Goal: Find specific page/section: Find specific page/section

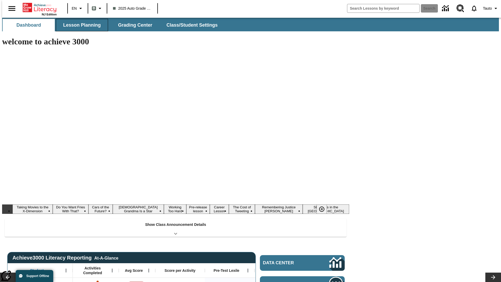
click at [80, 25] on button "Lesson Planning" at bounding box center [82, 25] width 52 height 13
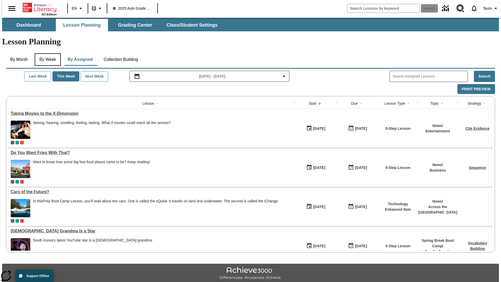
click at [47, 53] on button "By Week" at bounding box center [48, 59] width 26 height 13
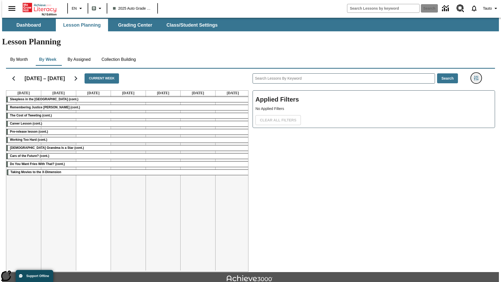
click at [477, 76] on icon "Filters Side menu" at bounding box center [475, 78] width 5 height 5
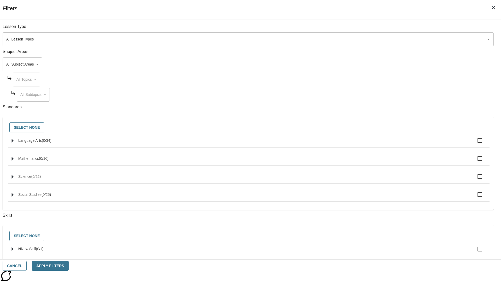
click at [375, 39] on body "Skip to main content NJ Edition EN B 2025 Auto Grade 1 B Search 0 Tauto Dashboa…" at bounding box center [250, 162] width 496 height 288
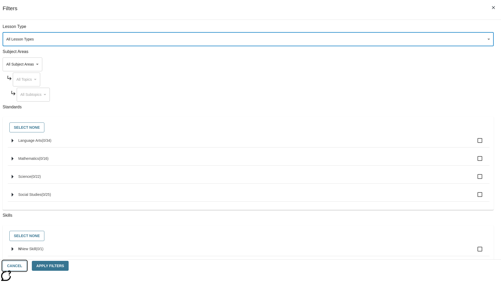
click at [27, 265] on button "Cancel" at bounding box center [15, 265] width 24 height 10
click at [38, 7] on icon "Home" at bounding box center [40, 7] width 35 height 10
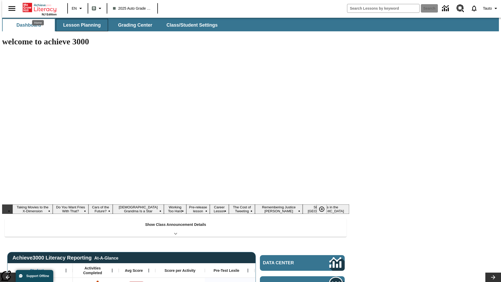
click at [80, 25] on button "Lesson Planning" at bounding box center [82, 25] width 52 height 13
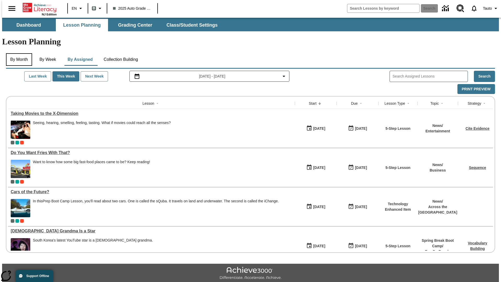
click at [17, 53] on button "By Month" at bounding box center [19, 59] width 26 height 13
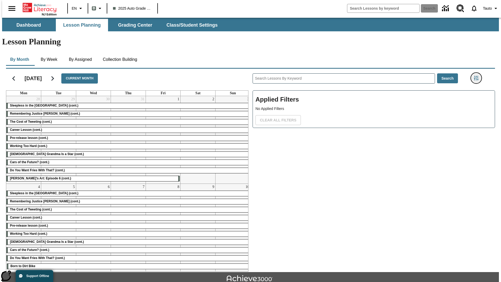
click at [477, 76] on icon "Filters Side menu" at bounding box center [475, 78] width 5 height 5
